Goal: Transaction & Acquisition: Book appointment/travel/reservation

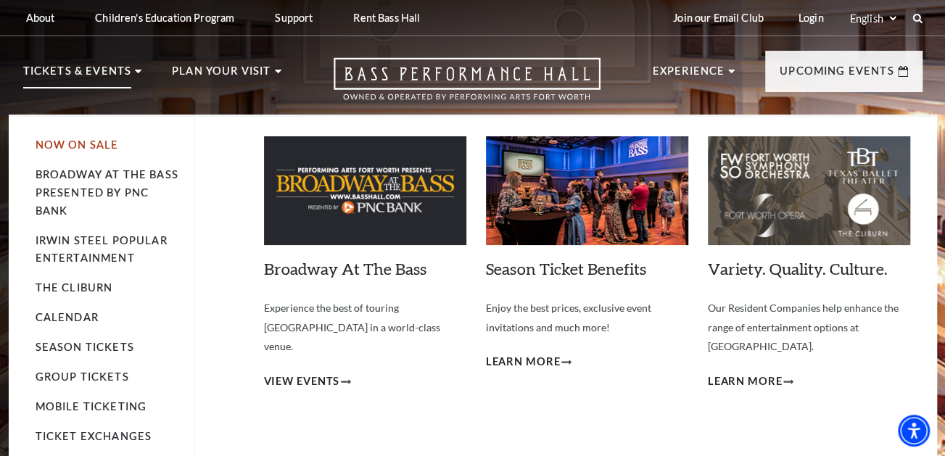
click at [94, 146] on link "Now On Sale" at bounding box center [77, 145] width 83 height 12
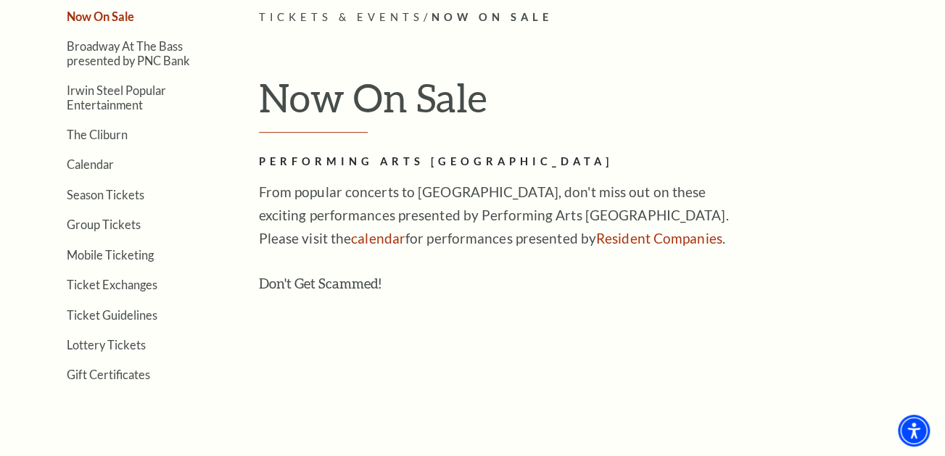
scroll to position [483, 0]
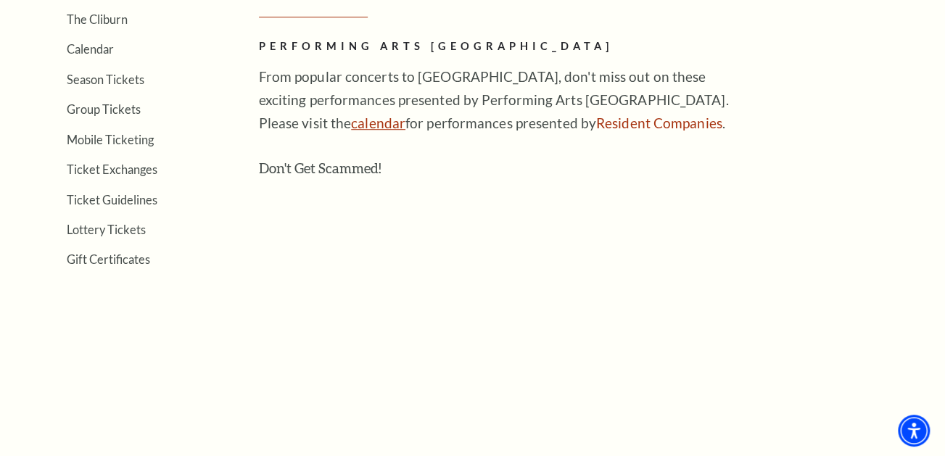
click at [351, 121] on link "calendar" at bounding box center [378, 123] width 54 height 17
